Goal: Task Accomplishment & Management: Manage account settings

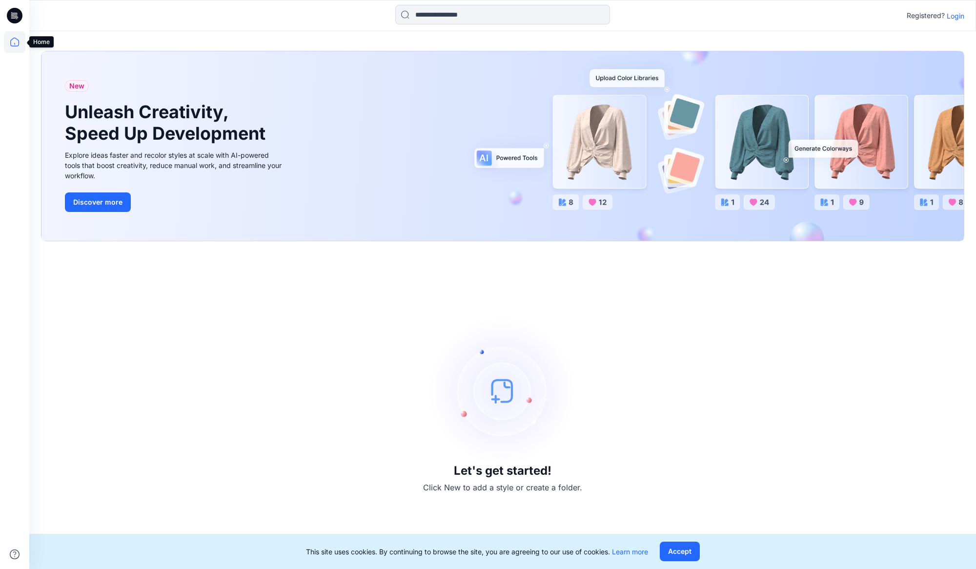
click at [14, 44] on icon at bounding box center [14, 41] width 21 height 21
click at [13, 44] on icon at bounding box center [14, 41] width 21 height 21
click at [956, 17] on p "Login" at bounding box center [956, 16] width 18 height 10
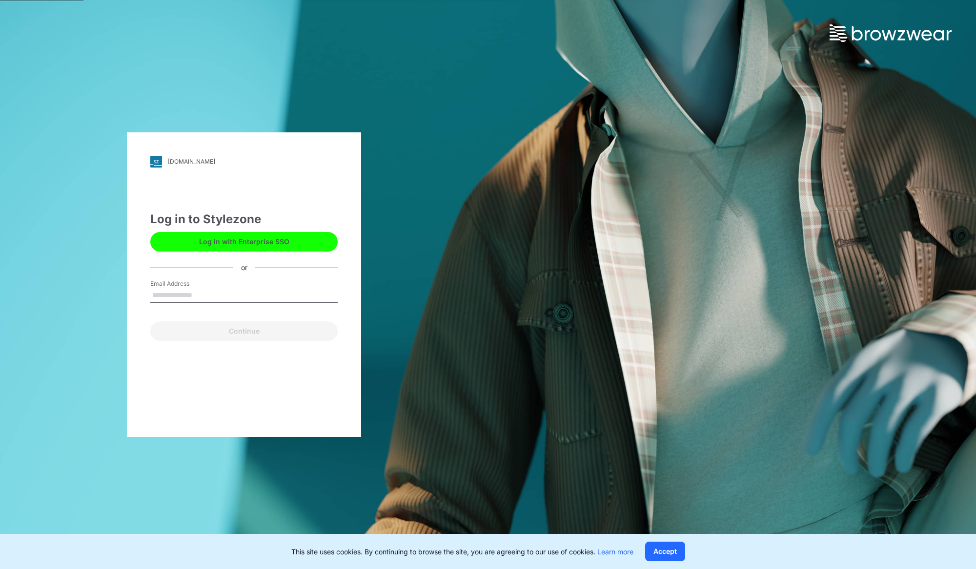
click at [195, 291] on input "Email Address" at bounding box center [243, 295] width 187 height 15
type input "**********"
click at [250, 333] on button "Continue" at bounding box center [243, 331] width 187 height 20
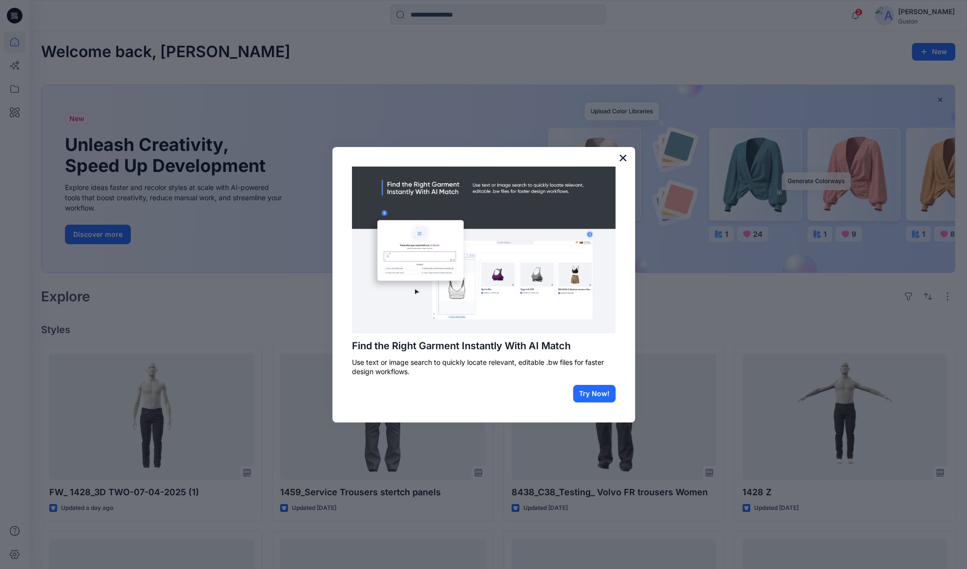
click at [622, 156] on button "×" at bounding box center [622, 158] width 9 height 16
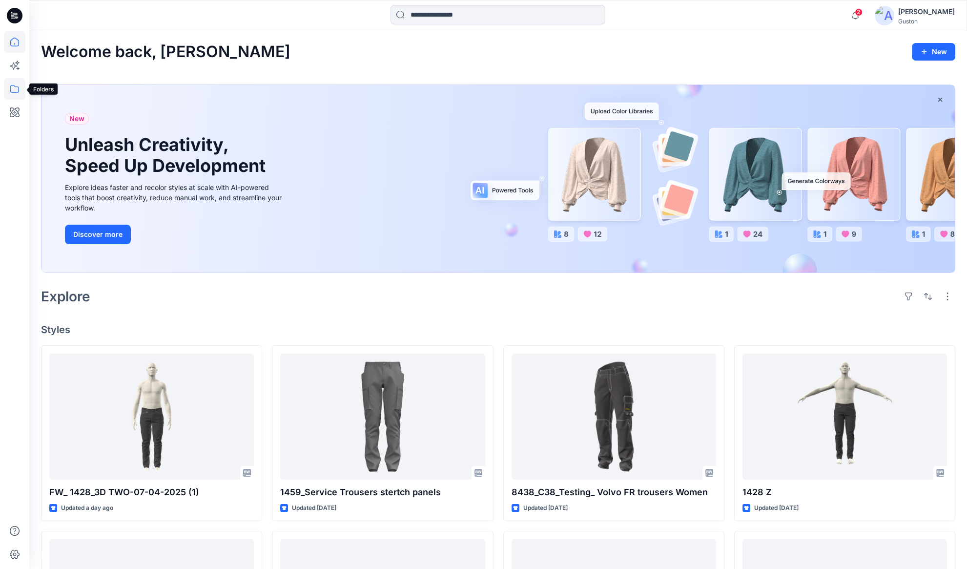
click at [12, 88] on icon at bounding box center [14, 88] width 21 height 21
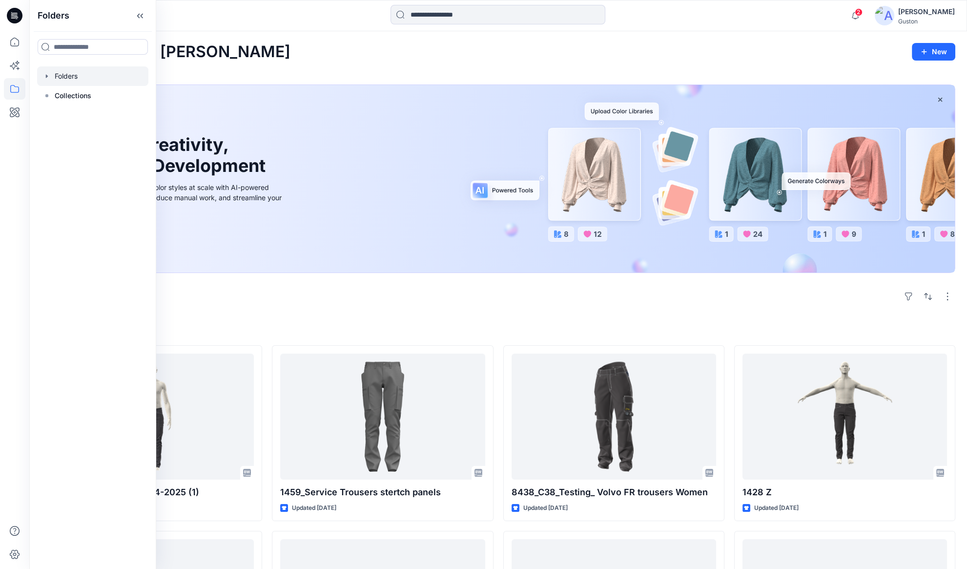
click at [79, 78] on div at bounding box center [92, 76] width 111 height 20
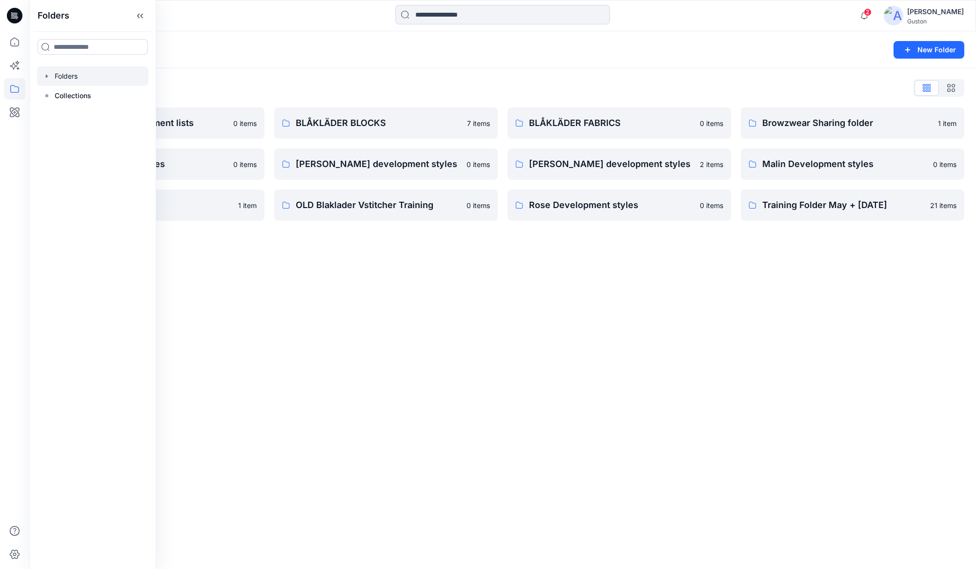
click at [492, 369] on div "Folders New Folder Folders List Avatars and measurement lists 0 items Elin deve…" at bounding box center [502, 299] width 947 height 537
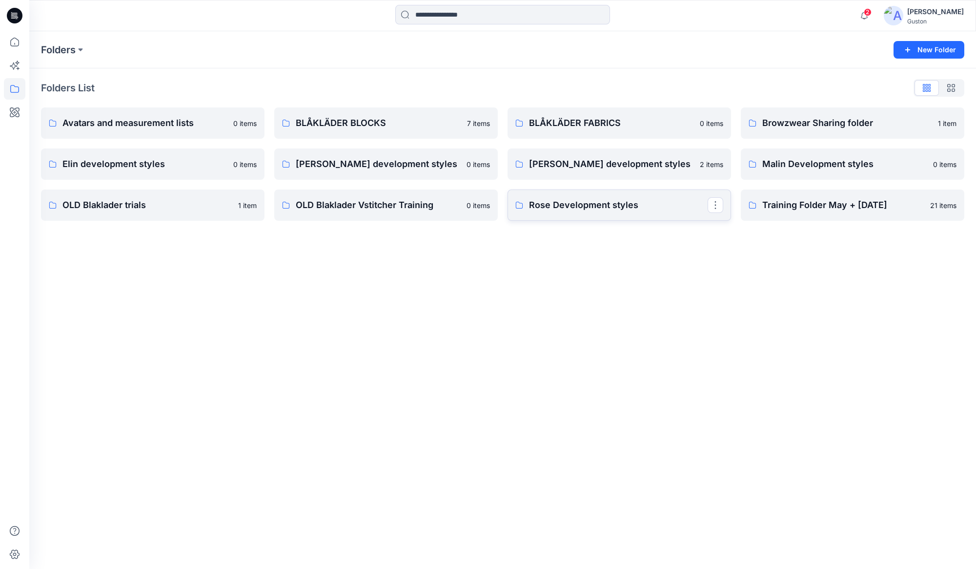
click at [600, 213] on link "Rose Development styles" at bounding box center [620, 204] width 224 height 31
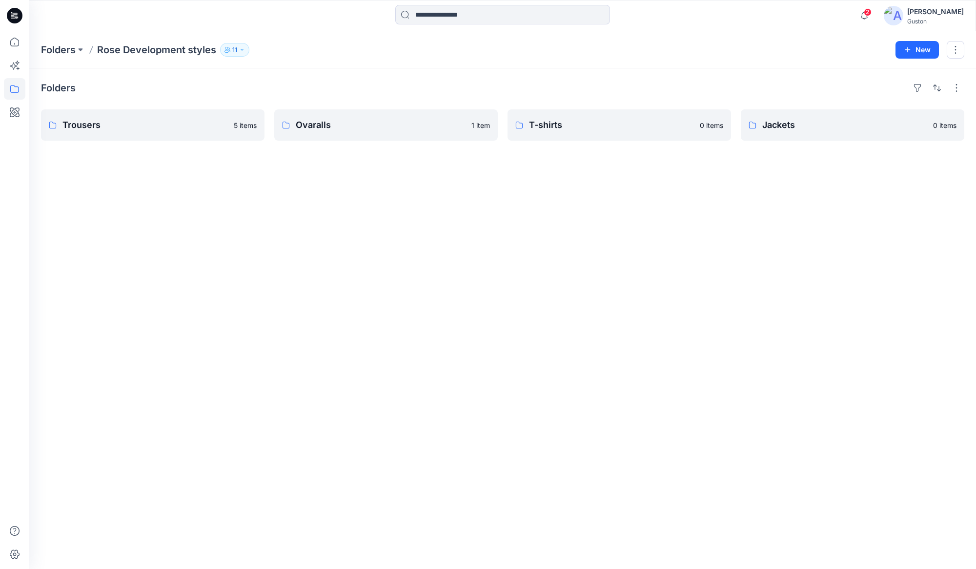
click at [932, 12] on div "Lise Blomqvist" at bounding box center [935, 12] width 57 height 12
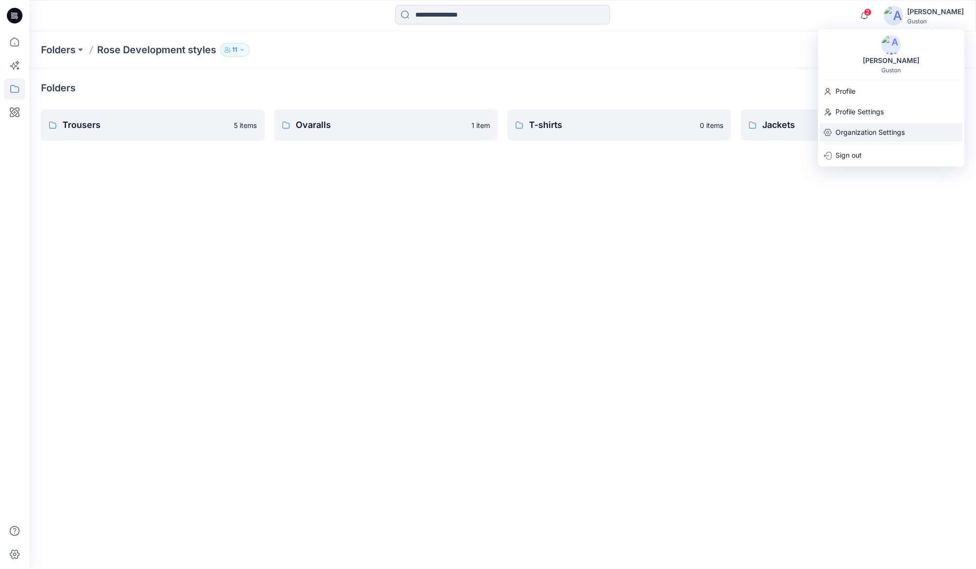
click at [865, 130] on p "Organization Settings" at bounding box center [870, 132] width 69 height 19
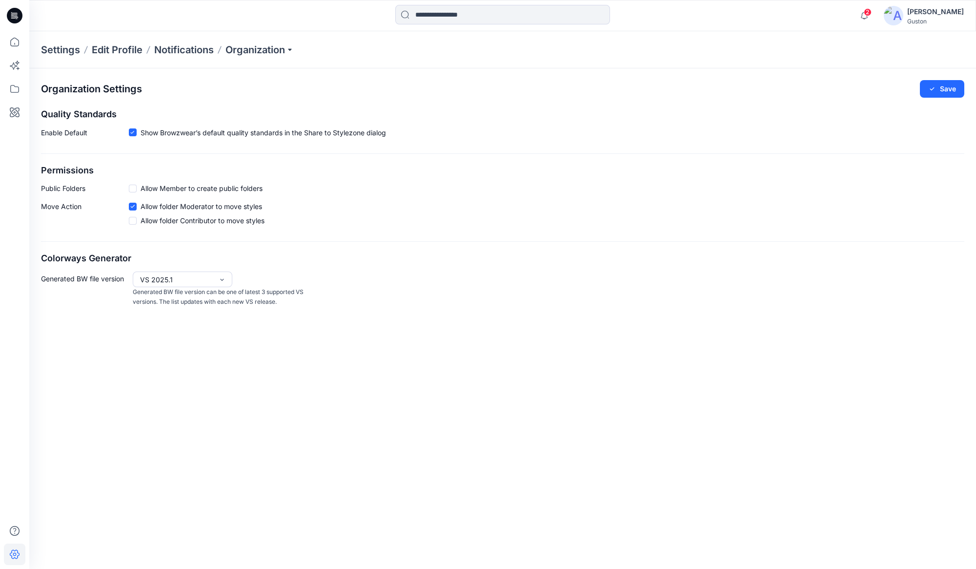
click at [917, 16] on div "Lise Blomqvist" at bounding box center [935, 12] width 57 height 12
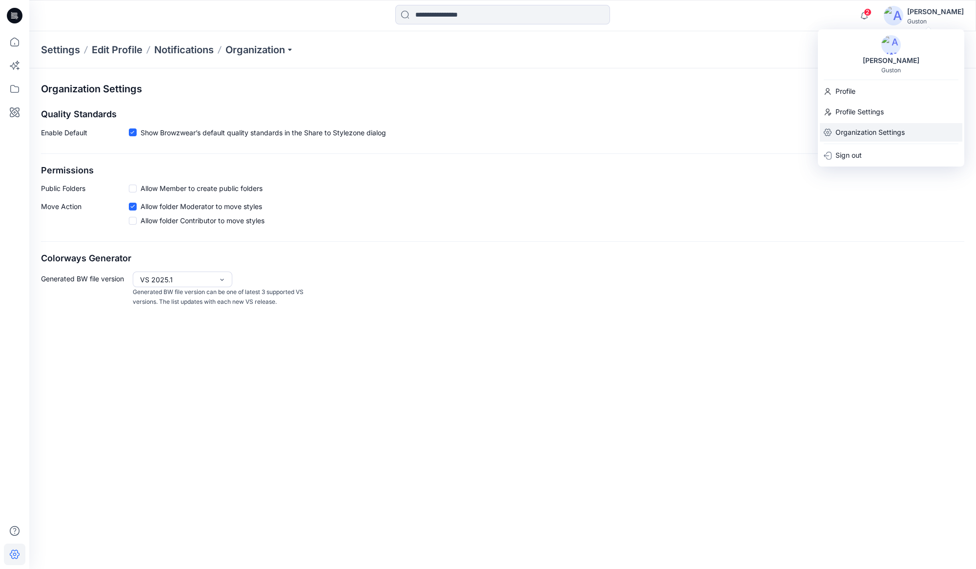
click at [859, 135] on p "Organization Settings" at bounding box center [870, 132] width 69 height 19
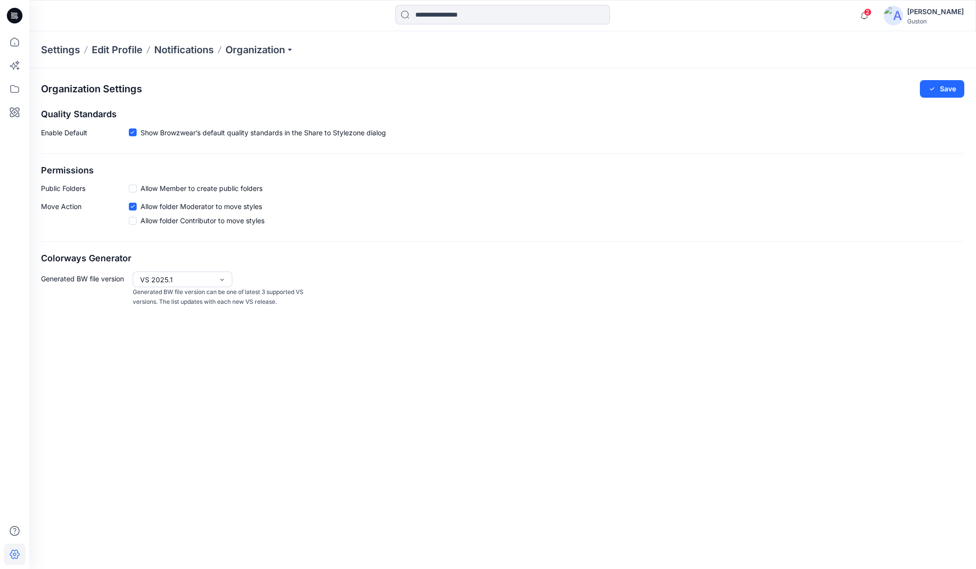
click at [58, 48] on p "Settings" at bounding box center [60, 50] width 39 height 14
click at [276, 49] on p "Organization" at bounding box center [260, 50] width 68 height 14
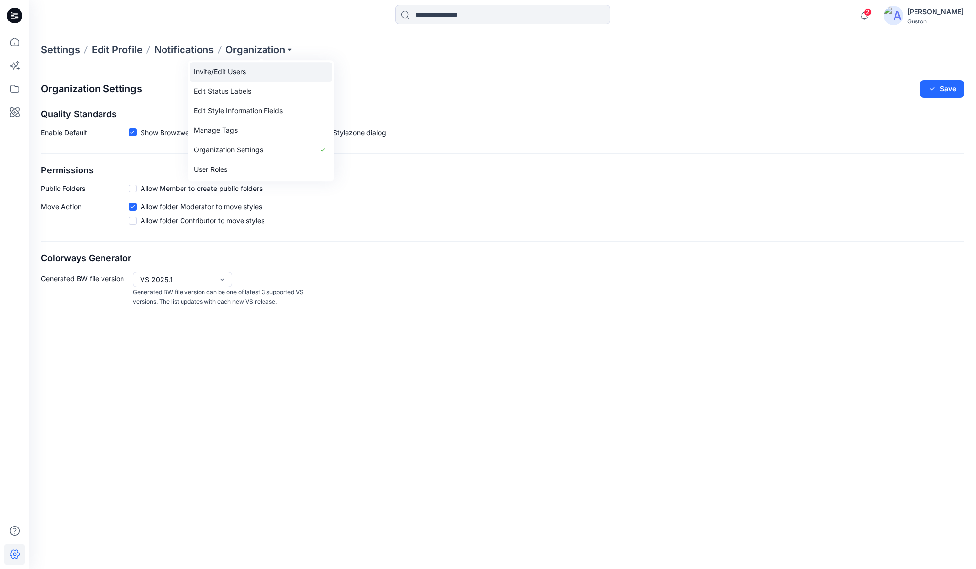
click at [249, 74] on link "Invite/Edit Users" at bounding box center [261, 72] width 143 height 20
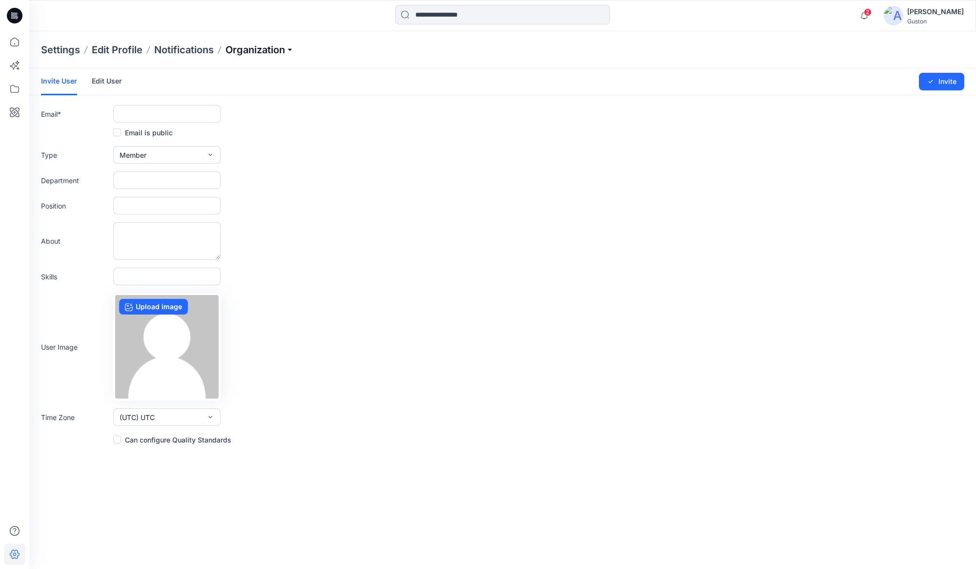
click at [283, 49] on p "Organization" at bounding box center [260, 50] width 68 height 14
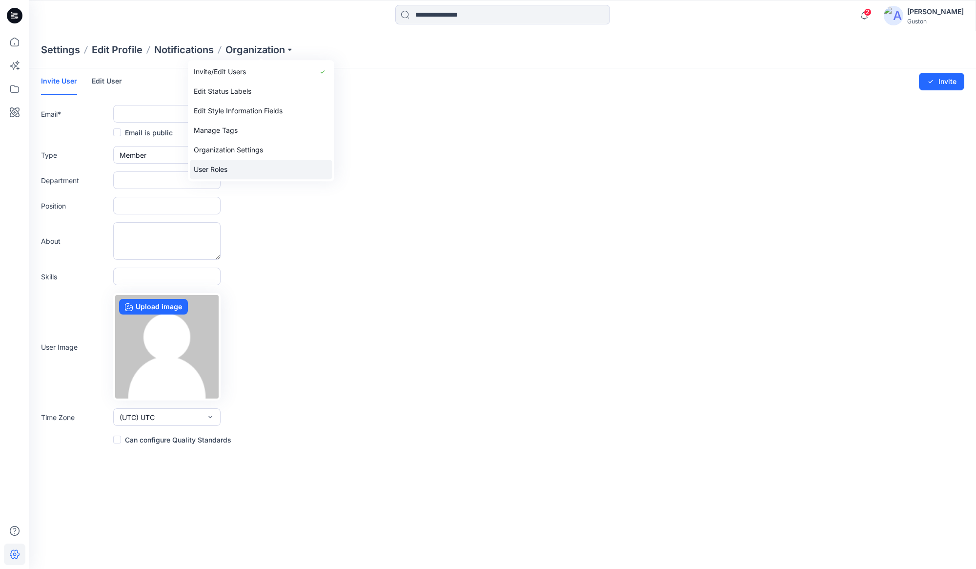
click at [239, 171] on link "User Roles" at bounding box center [261, 170] width 143 height 20
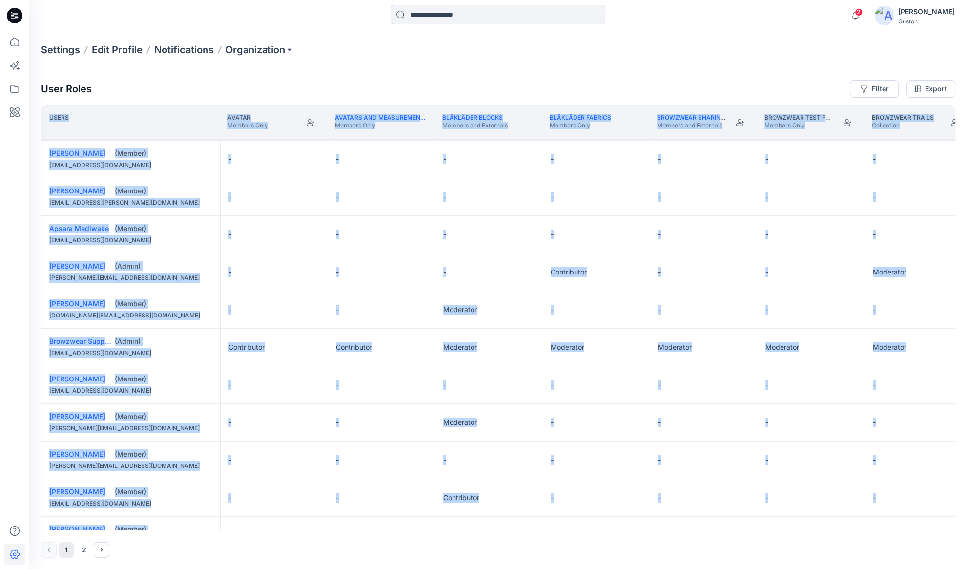
drag, startPoint x: 224, startPoint y: 530, endPoint x: 308, endPoint y: 528, distance: 84.5
click at [308, 528] on div "User Roles Filter Export Users Avatar Members Only Avatars and measurement list…" at bounding box center [498, 318] width 938 height 501
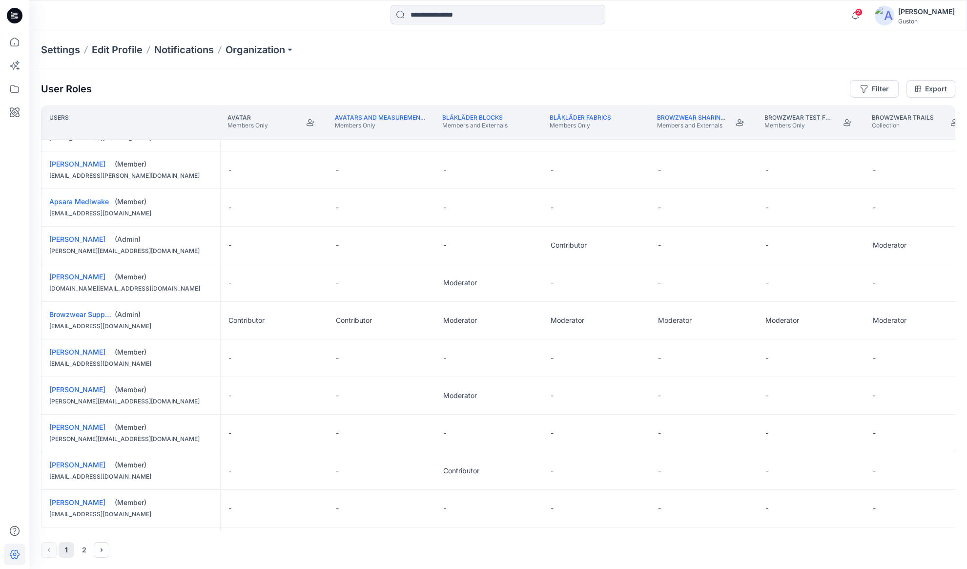
drag, startPoint x: 225, startPoint y: 549, endPoint x: 238, endPoint y: 548, distance: 12.8
click at [226, 548] on div "1 2" at bounding box center [498, 550] width 914 height 16
drag, startPoint x: 159, startPoint y: 530, endPoint x: 198, endPoint y: 532, distance: 39.1
click at [198, 532] on div "User Roles Filter Export Users Avatar Members Only Avatars and measurement list…" at bounding box center [498, 318] width 938 height 501
drag, startPoint x: 226, startPoint y: 531, endPoint x: 246, endPoint y: 531, distance: 19.5
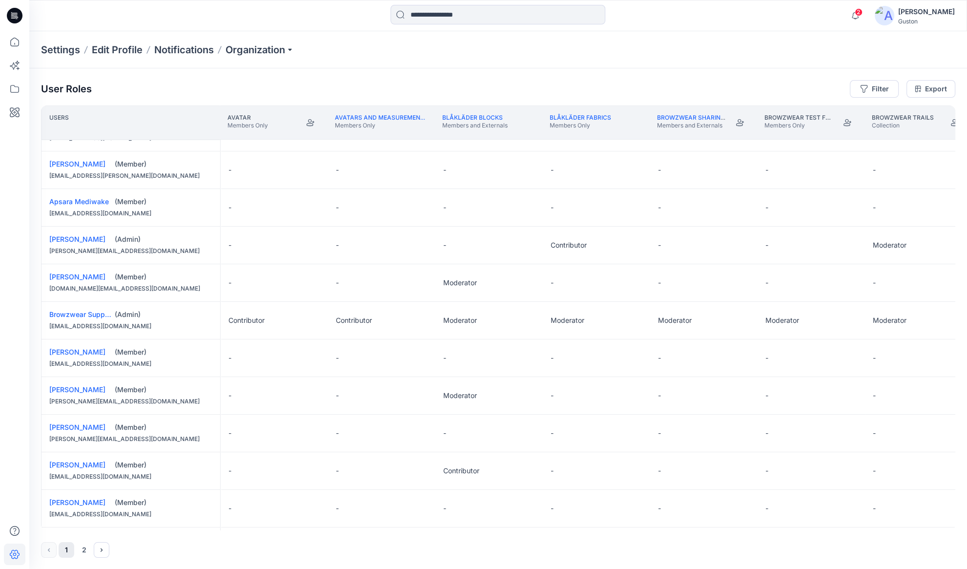
click at [246, 531] on div "User Roles Filter Export Users Avatar Members Only Avatars and measurement list…" at bounding box center [498, 318] width 938 height 501
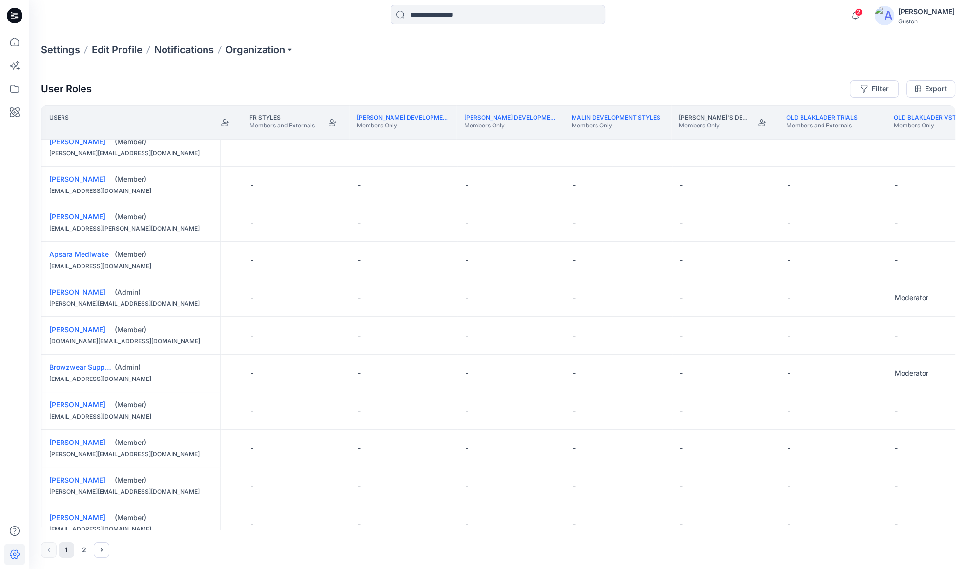
scroll to position [0, 1159]
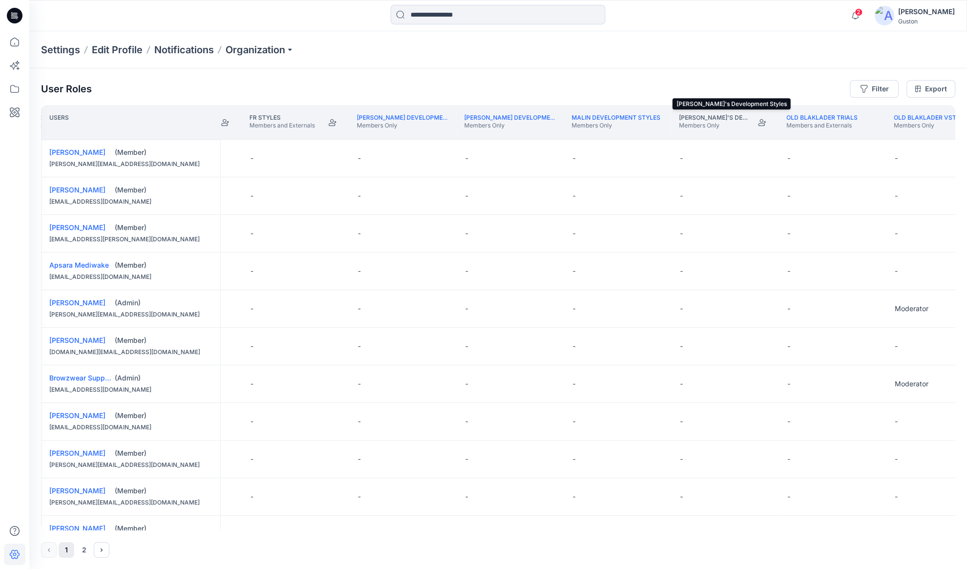
click at [723, 118] on p "Nina's Development Styles" at bounding box center [714, 118] width 70 height 8
